Goal: Task Accomplishment & Management: Complete application form

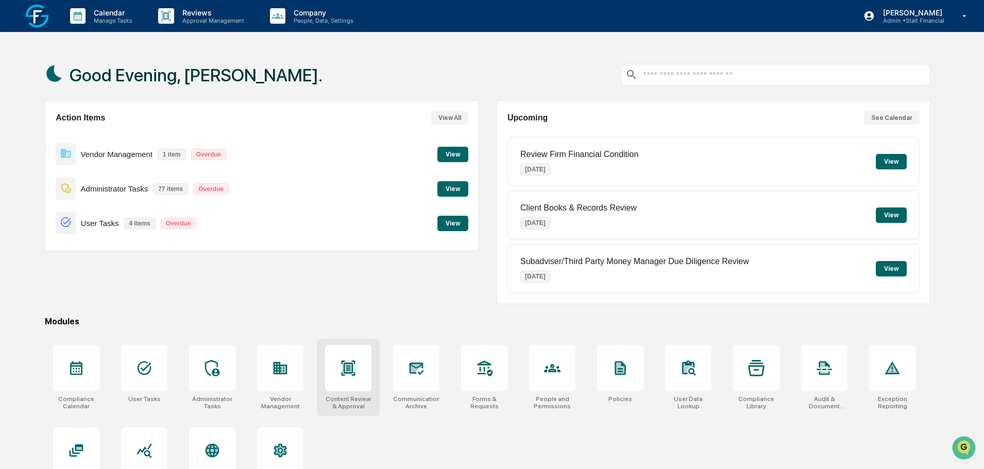
drag, startPoint x: 363, startPoint y: 375, endPoint x: 372, endPoint y: 373, distance: 9.4
click at [363, 375] on div at bounding box center [348, 368] width 46 height 46
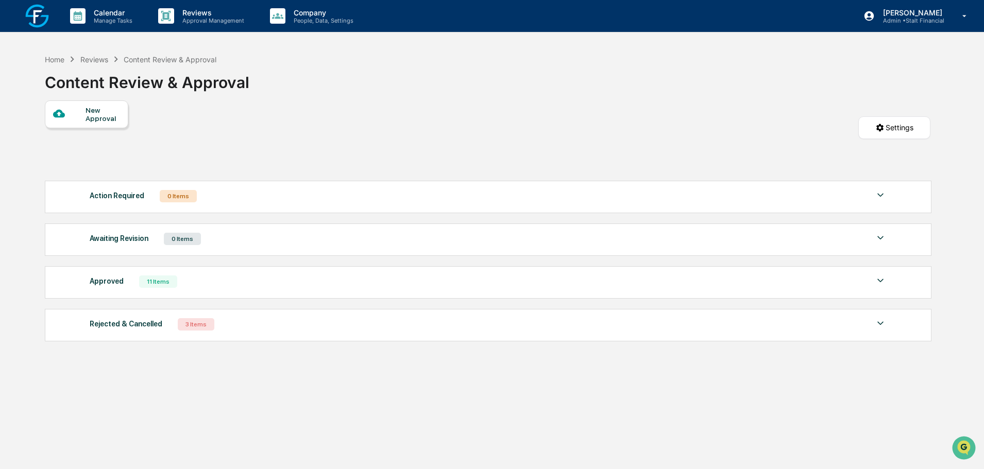
click at [103, 110] on div "New Approval" at bounding box center [103, 114] width 35 height 16
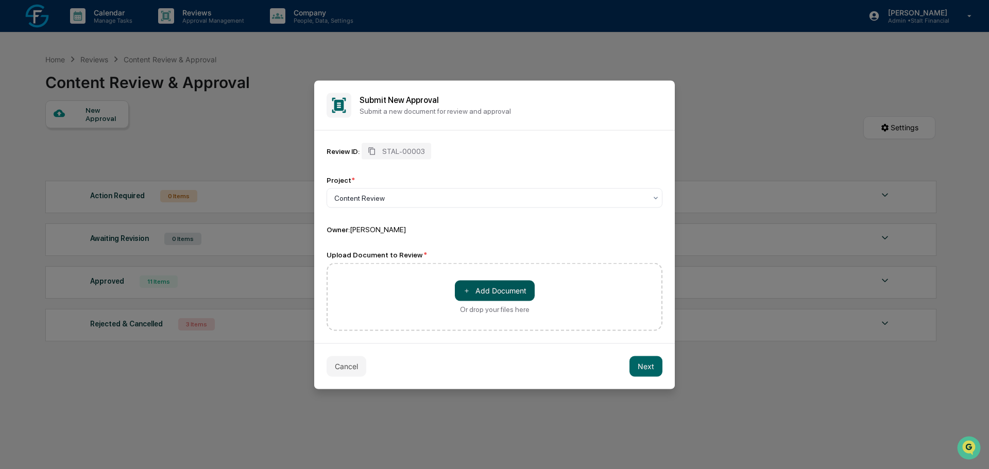
click at [474, 285] on button "＋ Add Document" at bounding box center [495, 290] width 80 height 21
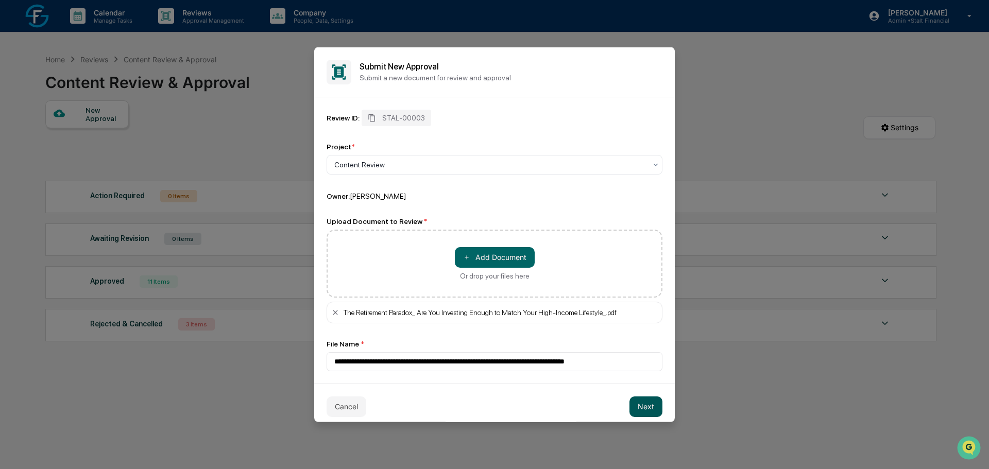
click at [637, 407] on button "Next" at bounding box center [646, 406] width 33 height 21
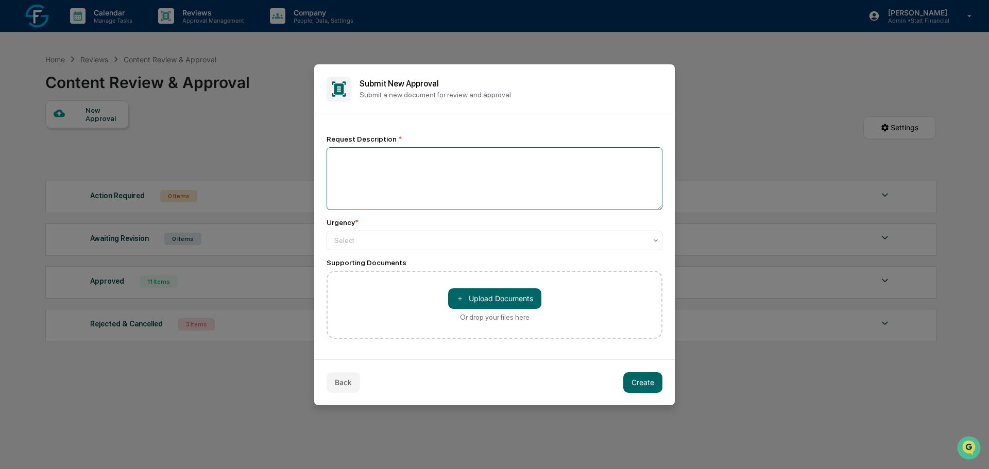
click at [360, 178] on textarea at bounding box center [495, 178] width 336 height 63
type textarea "*********"
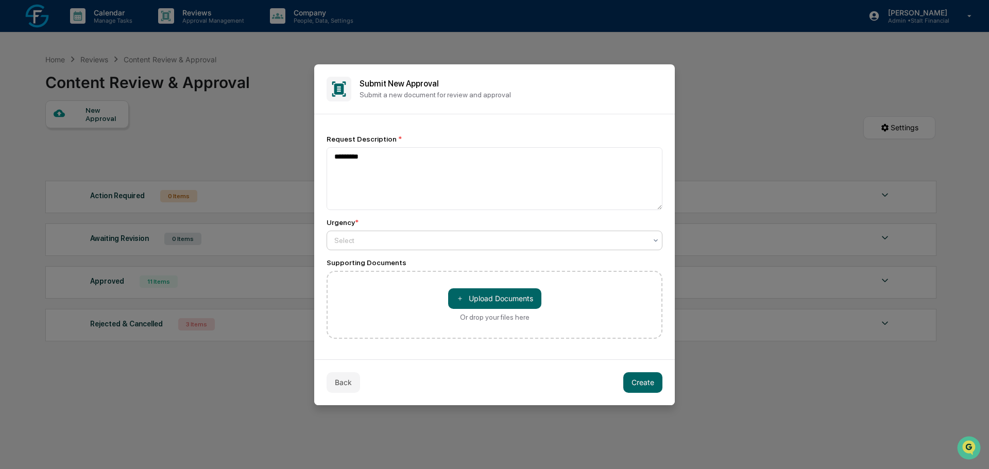
click at [637, 249] on div "Select" at bounding box center [495, 241] width 336 height 20
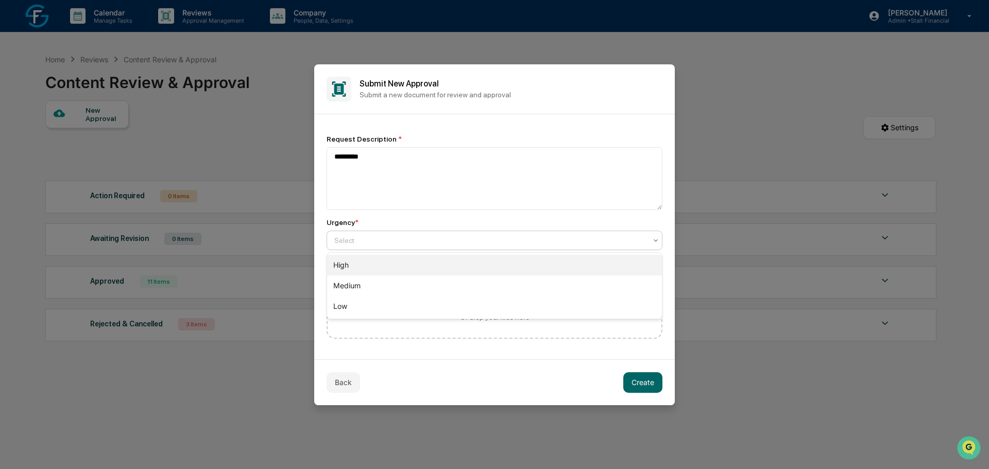
click at [463, 274] on div "High" at bounding box center [494, 265] width 335 height 21
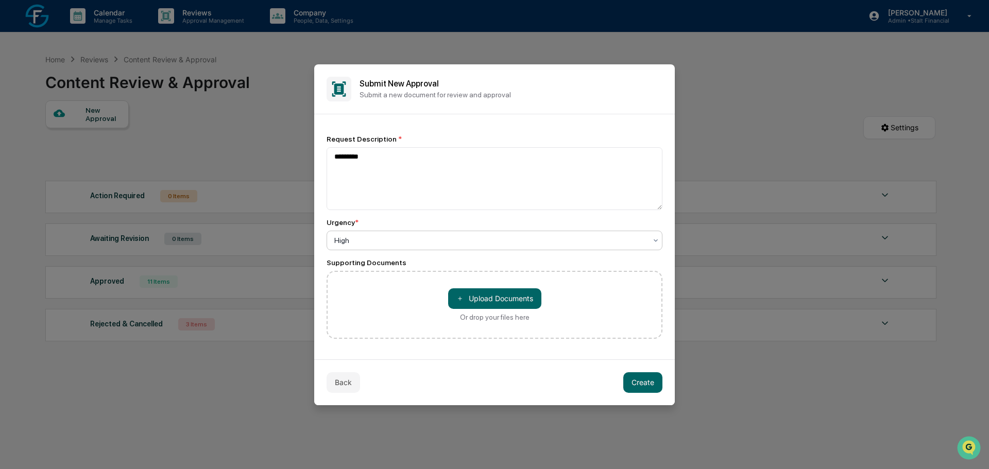
click at [637, 386] on button "Create" at bounding box center [643, 383] width 39 height 21
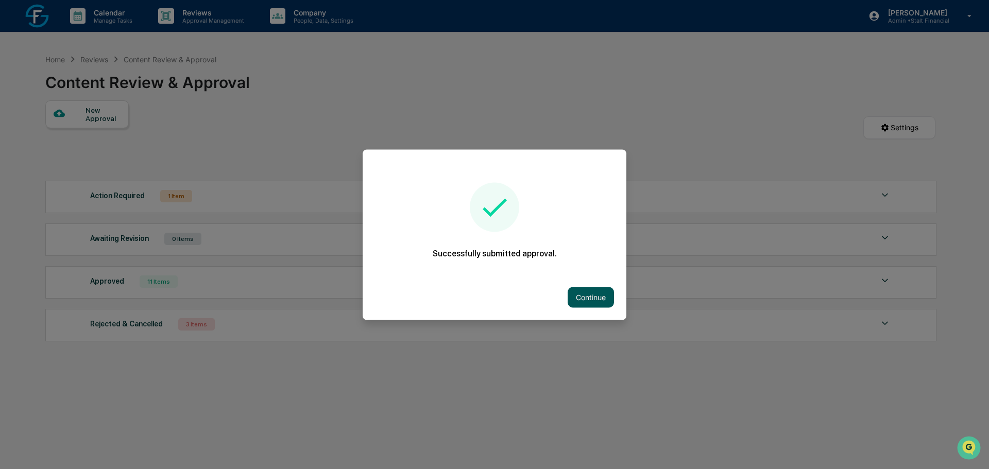
click at [597, 298] on button "Continue" at bounding box center [591, 297] width 46 height 21
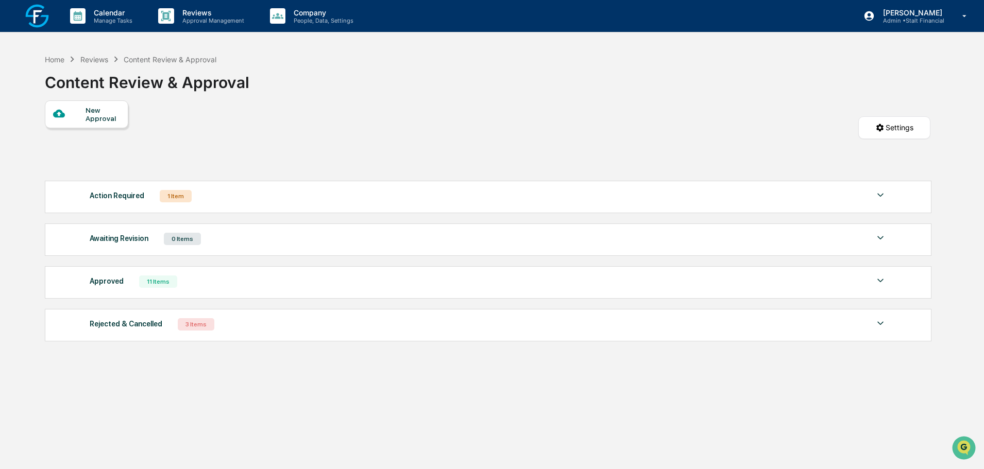
click at [321, 194] on div "Action Required 1 Item" at bounding box center [488, 196] width 797 height 14
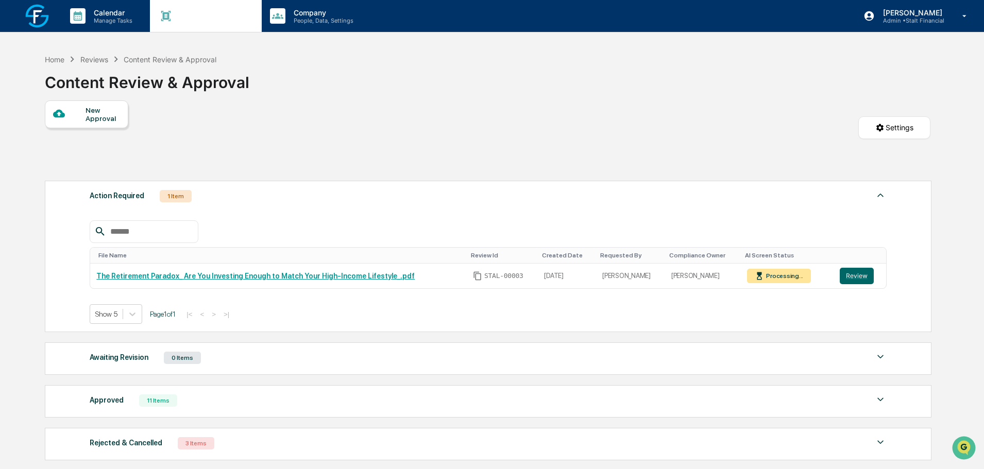
click at [197, 15] on p "Reviews" at bounding box center [211, 12] width 75 height 9
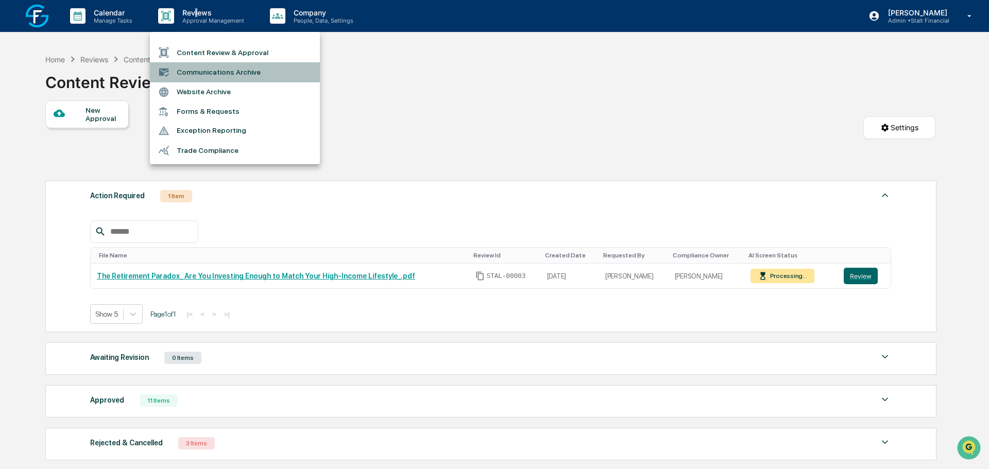
click at [238, 74] on li "Communications Archive" at bounding box center [235, 72] width 170 height 20
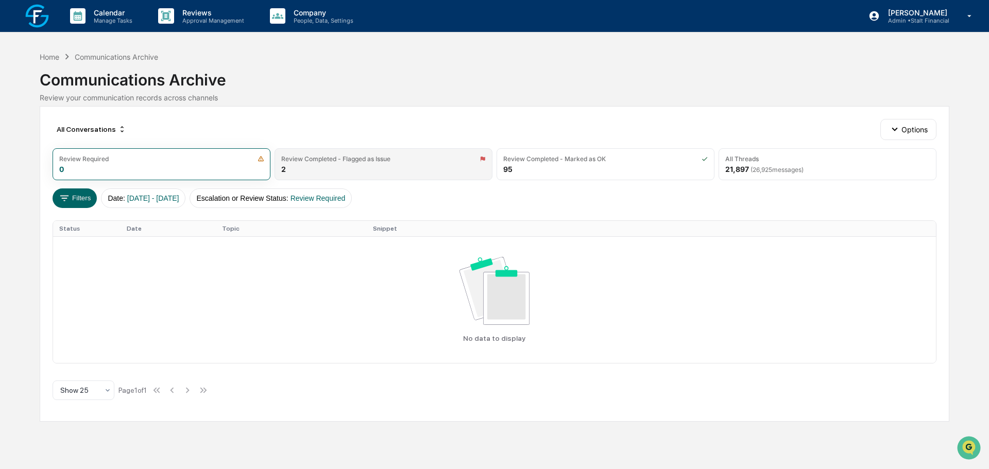
click at [295, 164] on div "Review Completed - Flagged as Issue 2" at bounding box center [384, 164] width 218 height 32
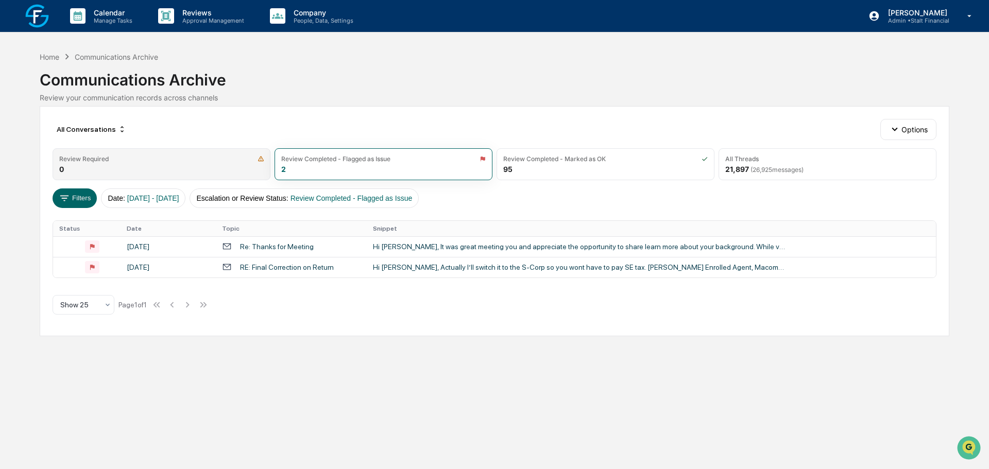
click at [189, 173] on div "Review Required 0" at bounding box center [162, 164] width 218 height 32
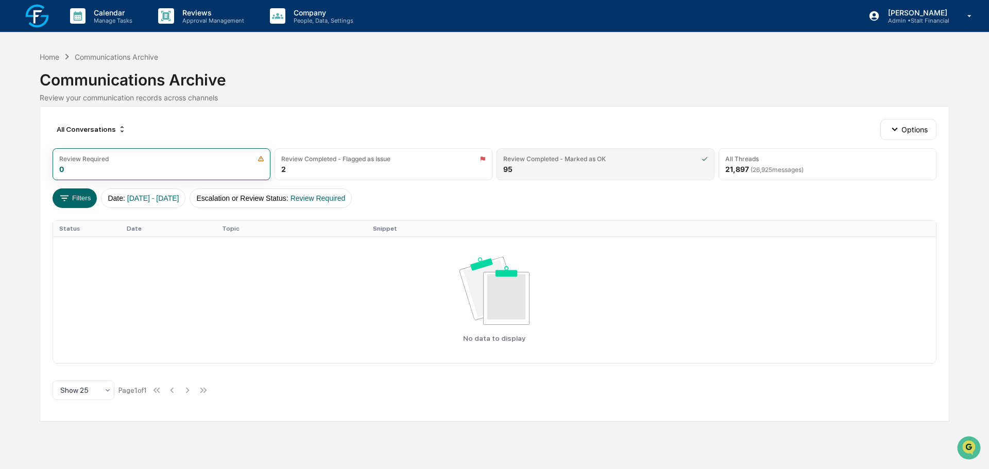
click at [531, 167] on div "Review Completed - Marked as OK 95" at bounding box center [606, 164] width 218 height 32
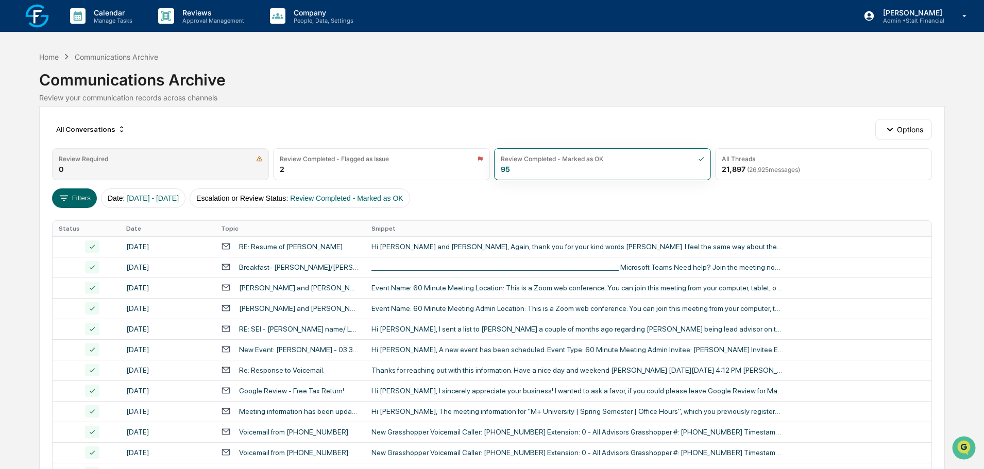
click at [90, 159] on div "Review Required" at bounding box center [83, 159] width 49 height 8
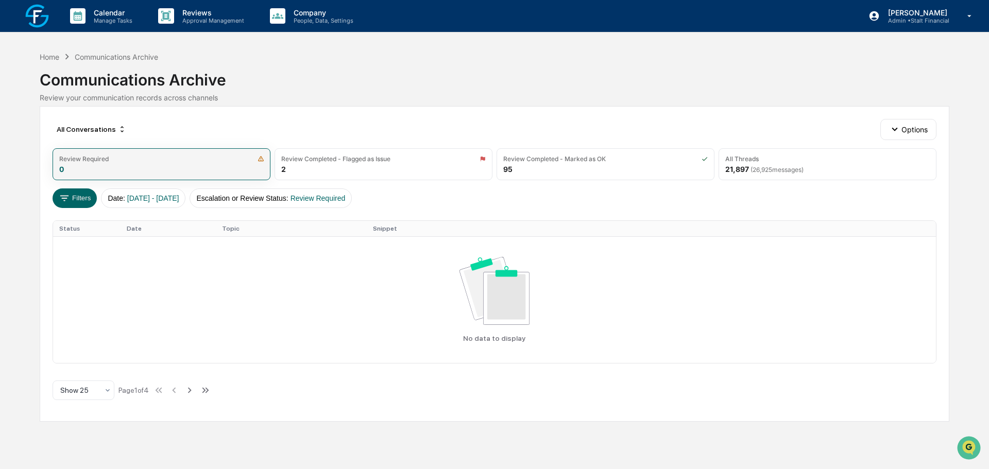
click at [263, 159] on img at bounding box center [261, 159] width 7 height 7
click at [260, 159] on img at bounding box center [261, 159] width 7 height 7
click at [183, 175] on div "Review Required 0" at bounding box center [162, 164] width 218 height 32
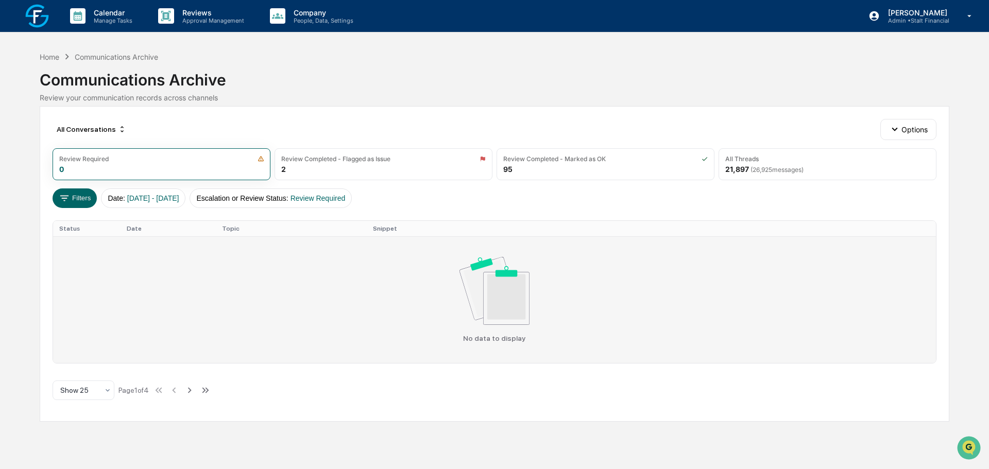
click at [580, 305] on div "No data to display" at bounding box center [494, 300] width 871 height 86
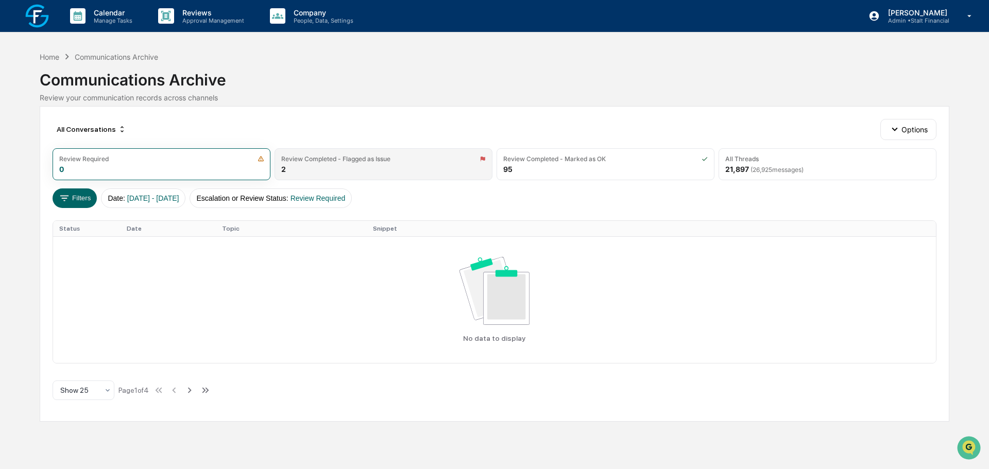
click at [326, 173] on div "Review Completed - Flagged as Issue 2" at bounding box center [384, 164] width 218 height 32
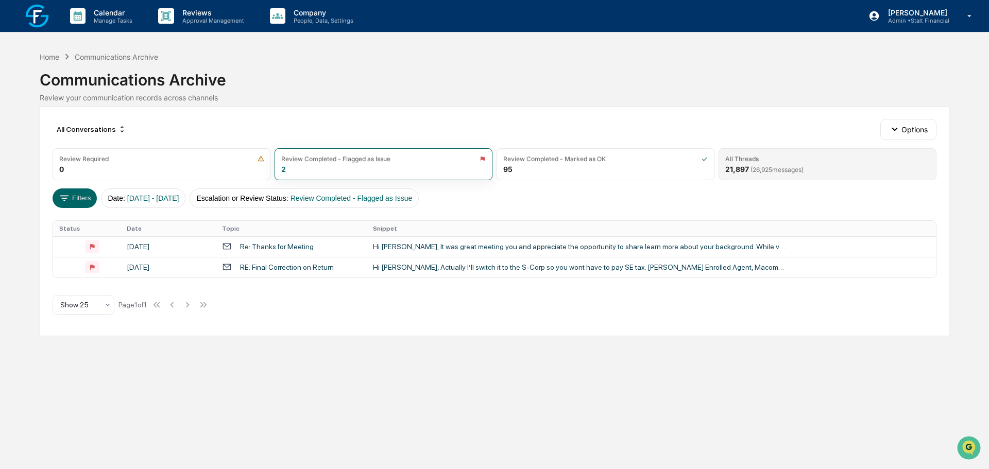
click at [806, 163] on div "All Threads 21,897 ( 26,925 messages)" at bounding box center [828, 164] width 218 height 32
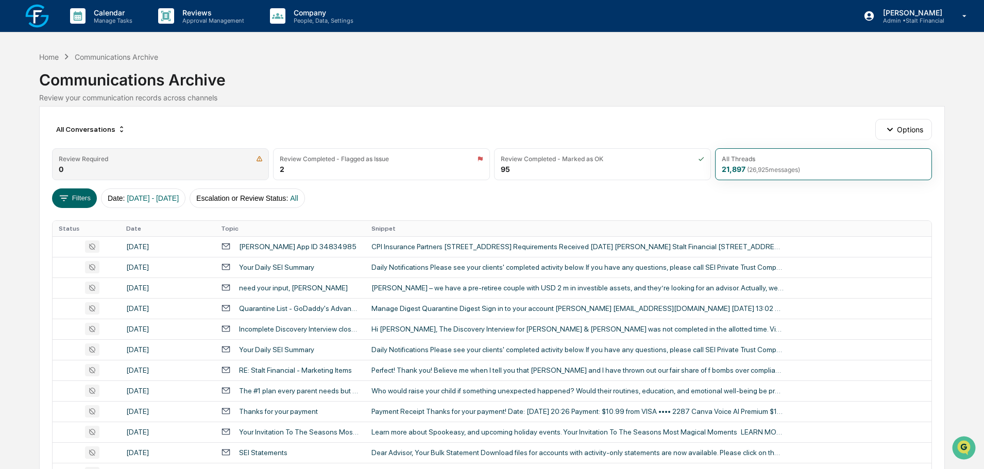
click at [166, 164] on div "Review Required 0" at bounding box center [160, 164] width 217 height 32
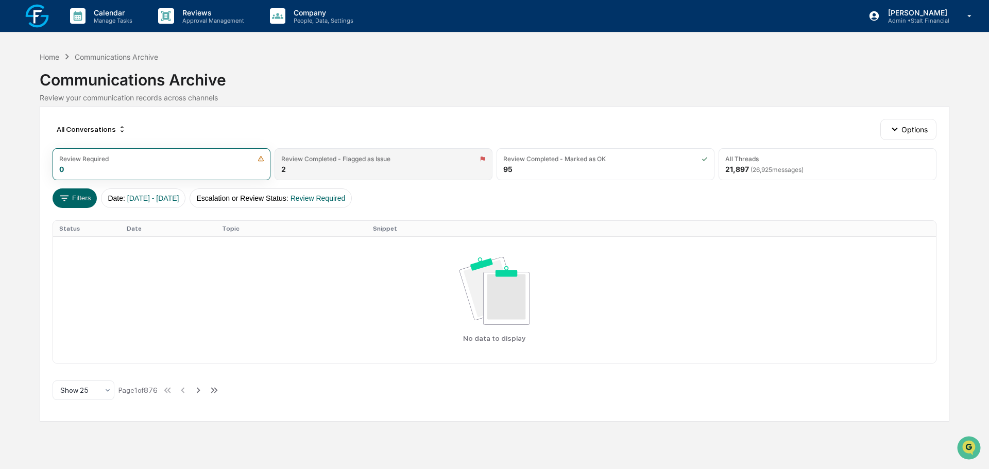
click at [382, 165] on div "Review Completed - Flagged as Issue 2" at bounding box center [384, 164] width 218 height 32
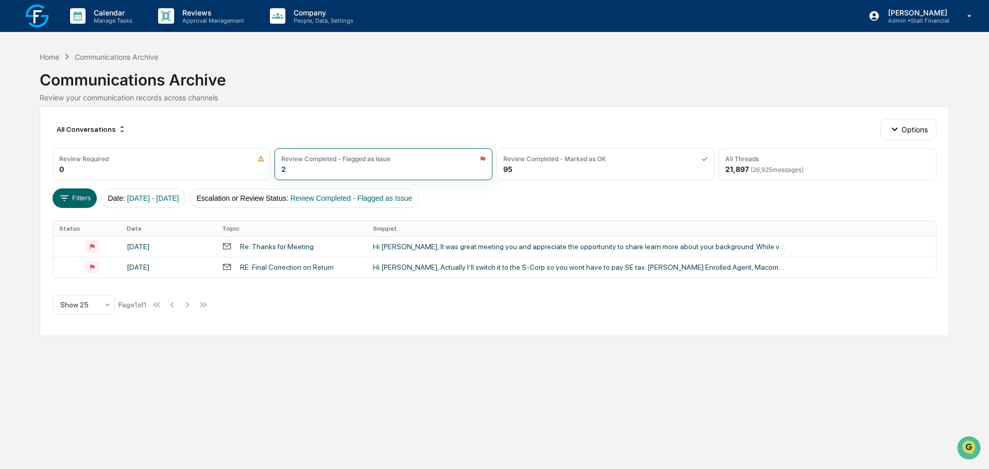
click at [37, 18] on img at bounding box center [37, 16] width 25 height 25
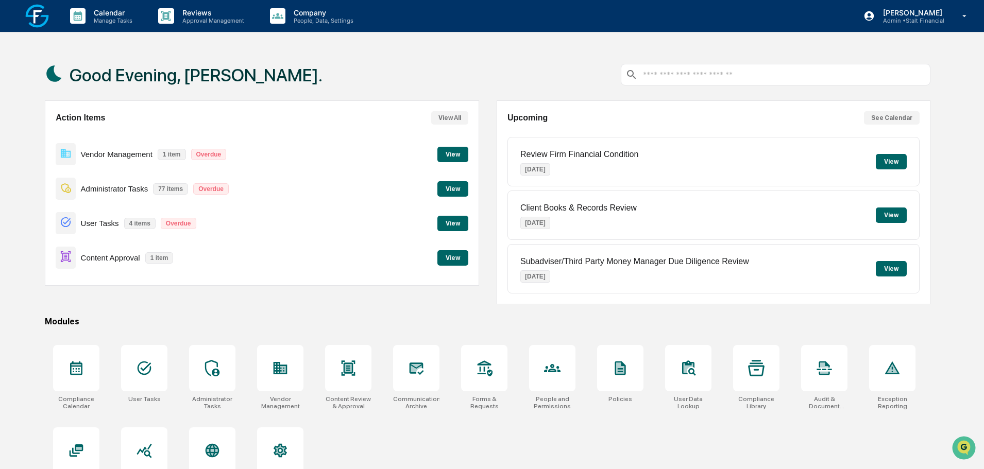
click at [453, 256] on button "View" at bounding box center [452, 257] width 31 height 15
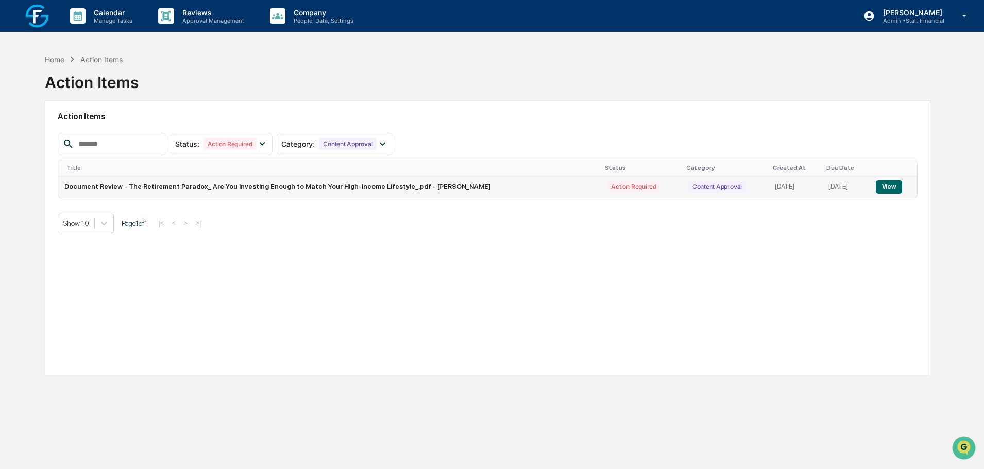
click at [887, 184] on button "View" at bounding box center [889, 186] width 26 height 13
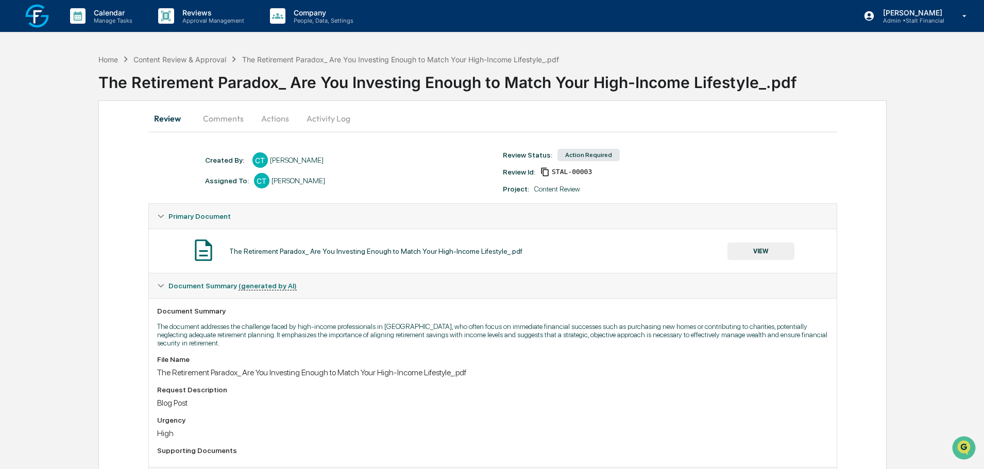
click at [281, 111] on button "Actions" at bounding box center [275, 118] width 46 height 25
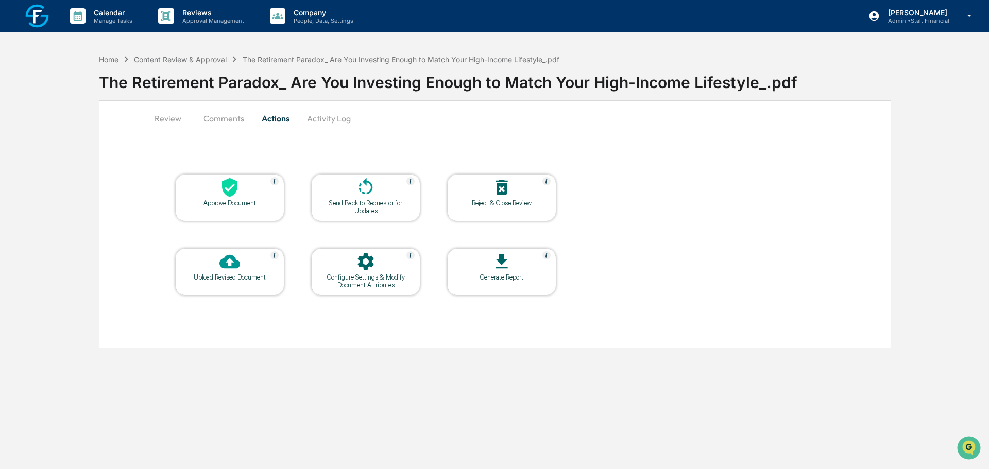
click at [391, 204] on div "Send Back to Requestor for Updates" at bounding box center [365, 206] width 93 height 15
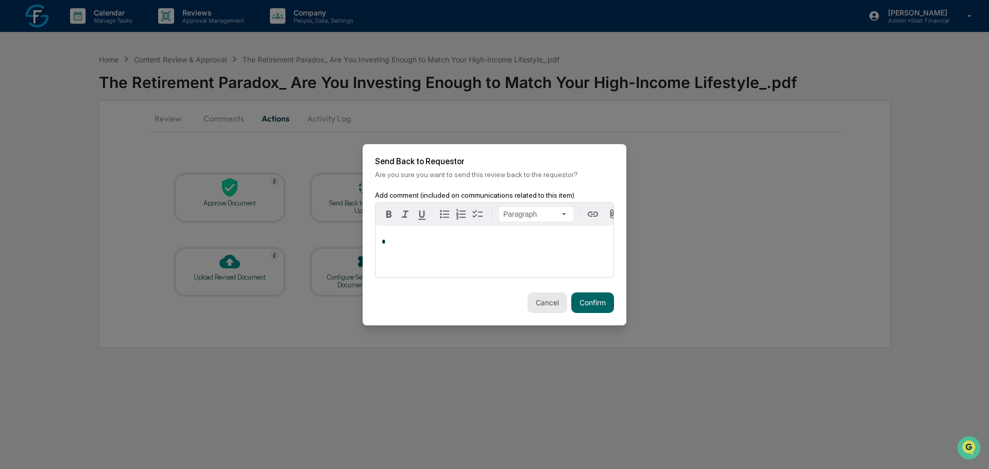
click at [528, 301] on button "Cancel" at bounding box center [548, 303] width 40 height 21
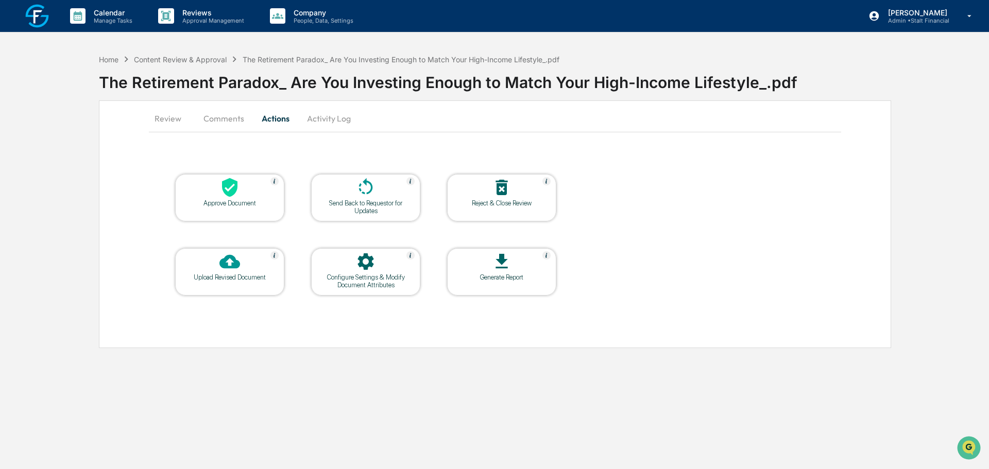
click at [353, 203] on div "Send Back to Requestor for Updates" at bounding box center [365, 206] width 93 height 15
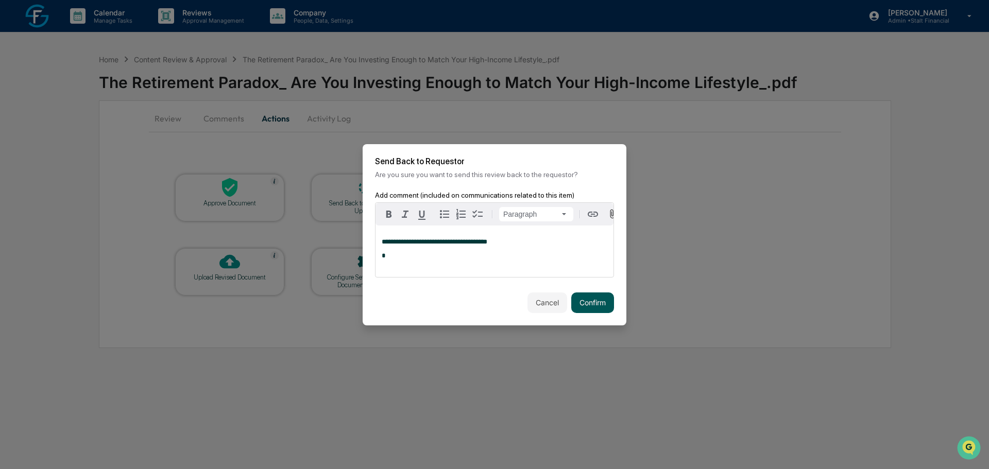
click at [603, 301] on button "Confirm" at bounding box center [592, 303] width 43 height 21
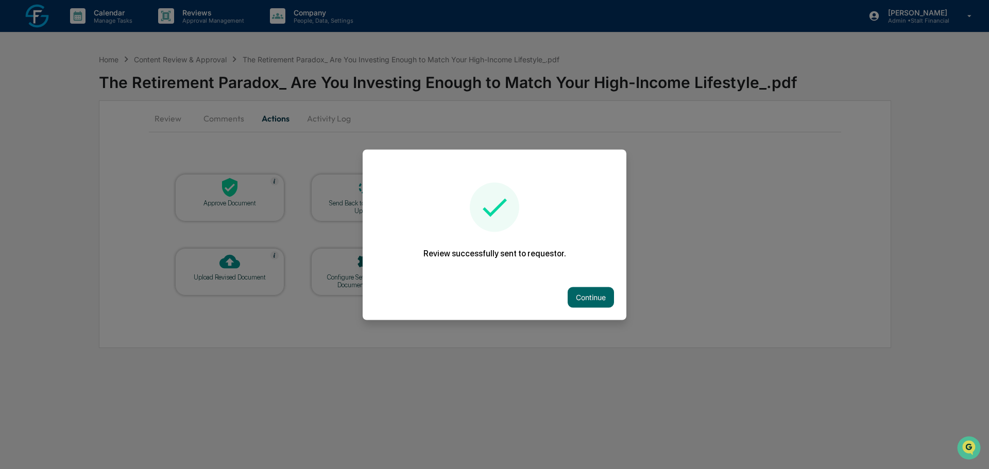
click at [480, 368] on div at bounding box center [494, 234] width 989 height 469
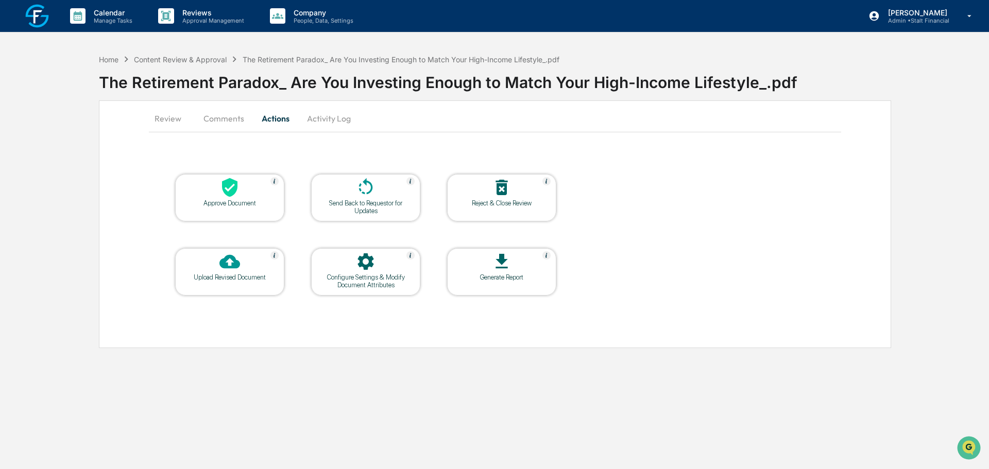
click at [159, 124] on button "Review" at bounding box center [172, 118] width 46 height 25
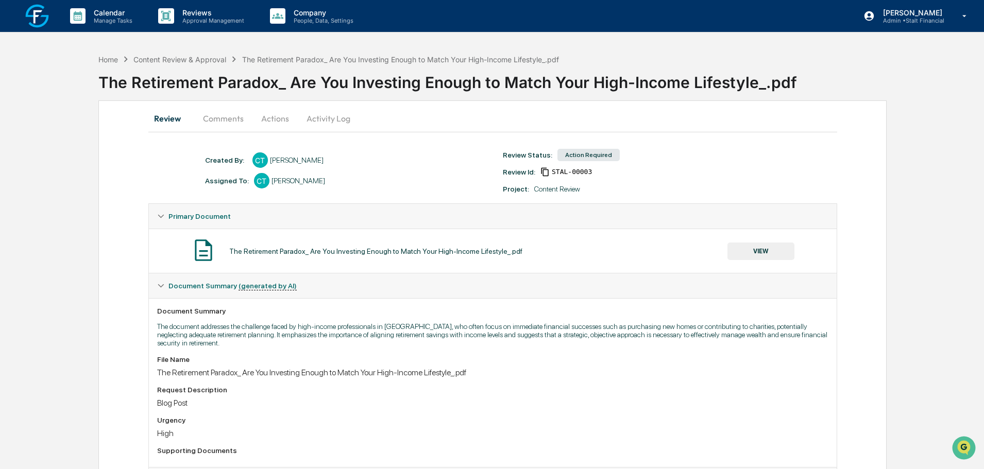
scroll to position [258, 0]
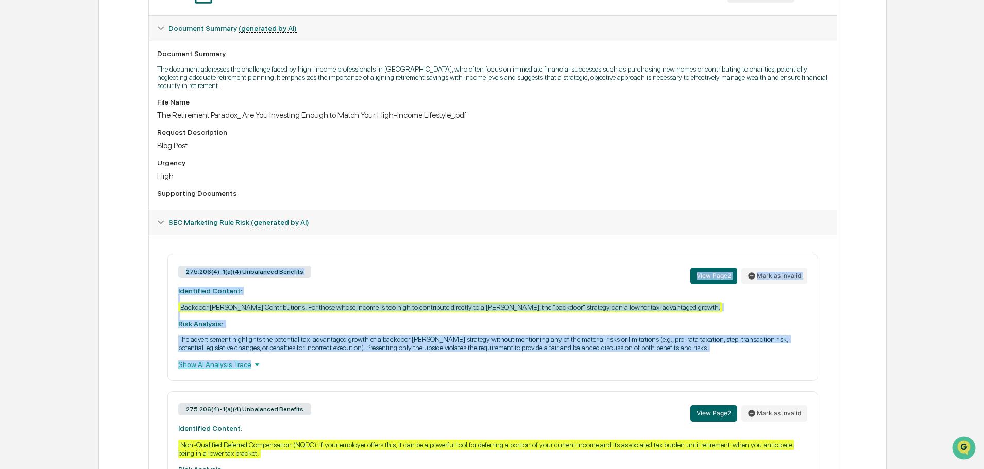
drag, startPoint x: 342, startPoint y: 365, endPoint x: 173, endPoint y: 263, distance: 197.3
click at [173, 263] on div "275.206(4)-1(a)(4) Unbalanced Benefits View Page 2 Mark as invalid Identified C…" at bounding box center [492, 317] width 651 height 127
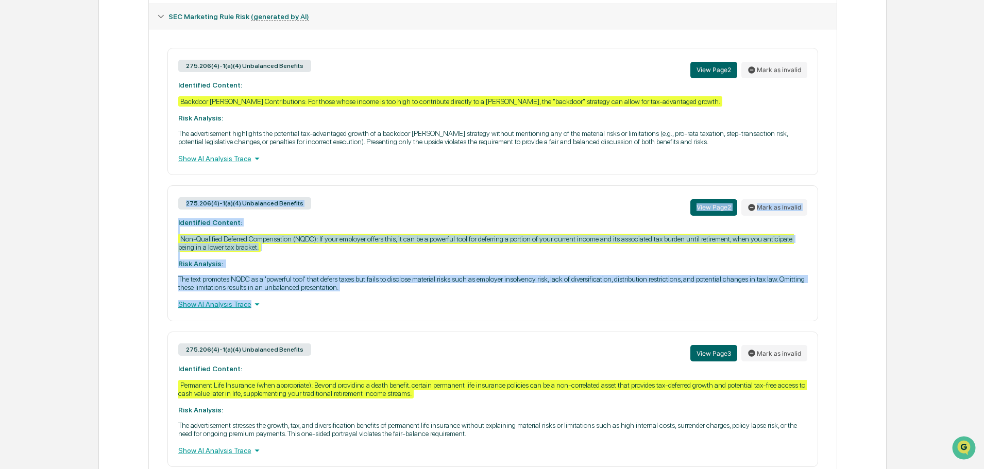
drag, startPoint x: 383, startPoint y: 302, endPoint x: 156, endPoint y: 194, distance: 251.9
click at [156, 194] on div "275.206(4)-1(a)(4) Unbalanced Benefits View Page 2 Mark as invalid Identified C…" at bounding box center [493, 257] width 688 height 457
click at [400, 285] on p "The text promotes NQDC as a 'powerful tool' that defers taxes but fails to disc…" at bounding box center [492, 283] width 629 height 16
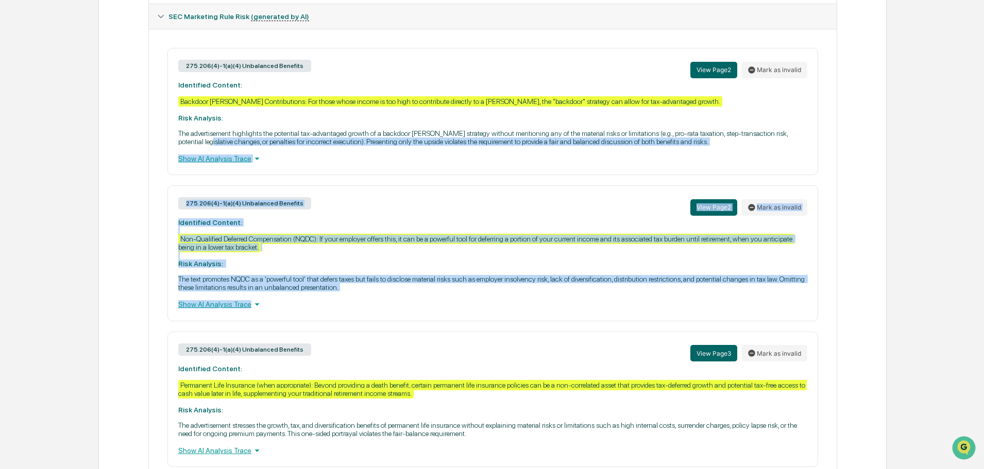
drag, startPoint x: 311, startPoint y: 309, endPoint x: 167, endPoint y: 125, distance: 233.6
click at [167, 125] on div "275.206(4)-1(a)(4) Unbalanced Benefits View Page 2 Mark as invalid Identified C…" at bounding box center [492, 257] width 671 height 419
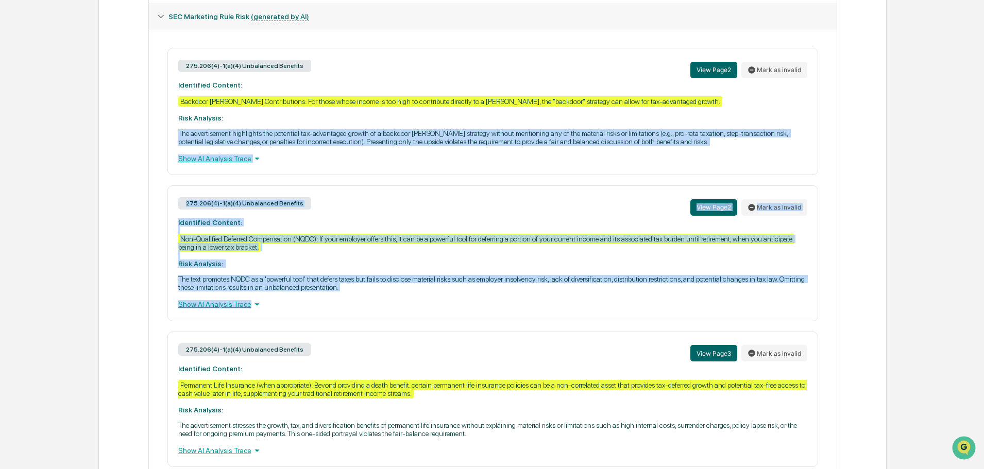
scroll to position [507, 0]
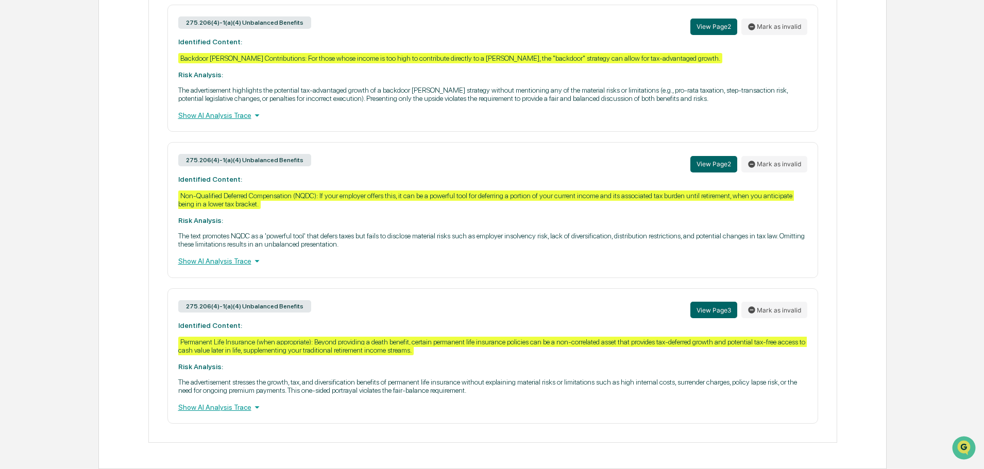
click at [593, 391] on p "The advertisement stresses the growth, tax, and diversification benefits of per…" at bounding box center [492, 386] width 629 height 16
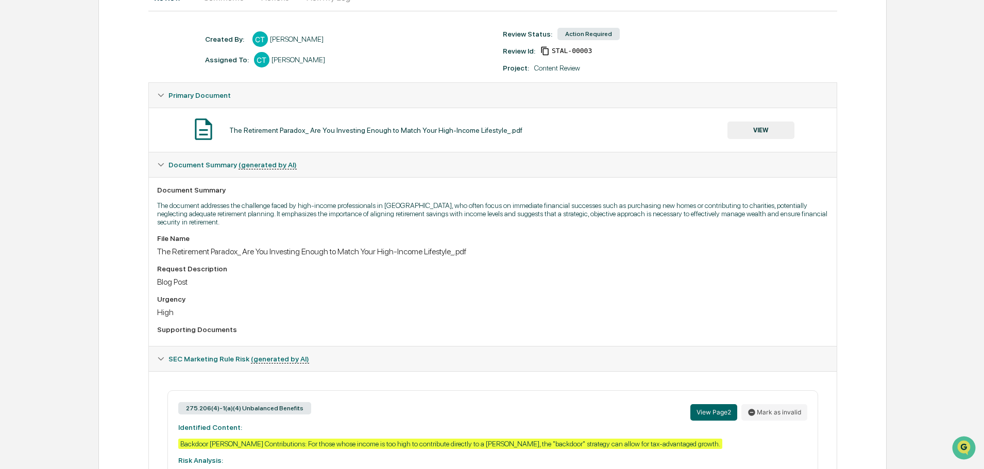
scroll to position [363, 0]
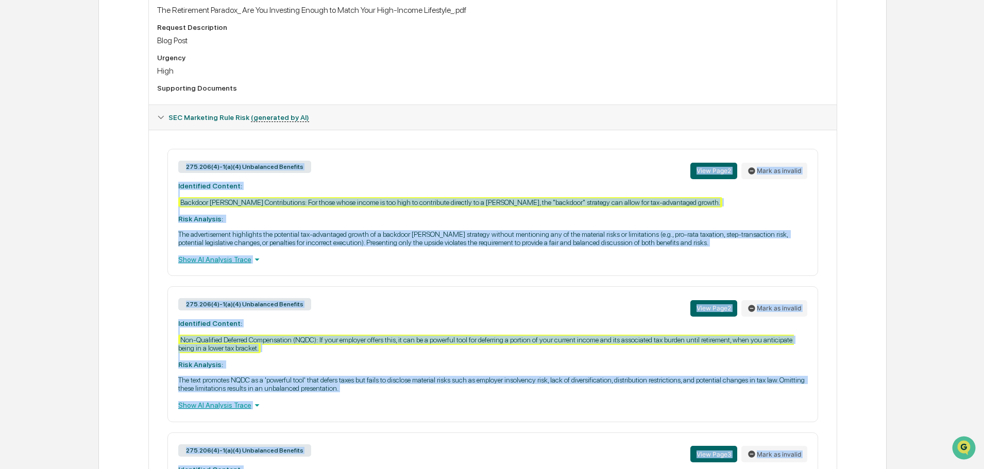
drag, startPoint x: 740, startPoint y: 390, endPoint x: 161, endPoint y: 172, distance: 619.0
click at [161, 172] on div "275.206(4)-1(a)(4) Unbalanced Benefits View Page 2 Mark as invalid Identified C…" at bounding box center [492, 358] width 671 height 419
copy div "275.206(4)-1(a)(4) Unbalanced Benefits View Page 2 Mark as invalid Identified C…"
